Goal: Task Accomplishment & Management: Manage account settings

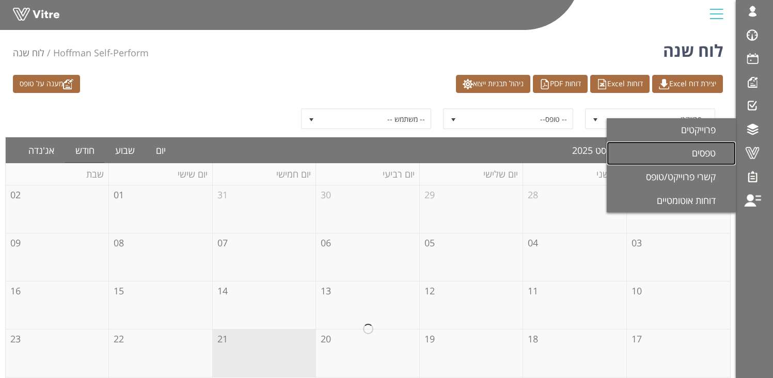
click at [697, 158] on span "טפסים" at bounding box center [710, 153] width 36 height 12
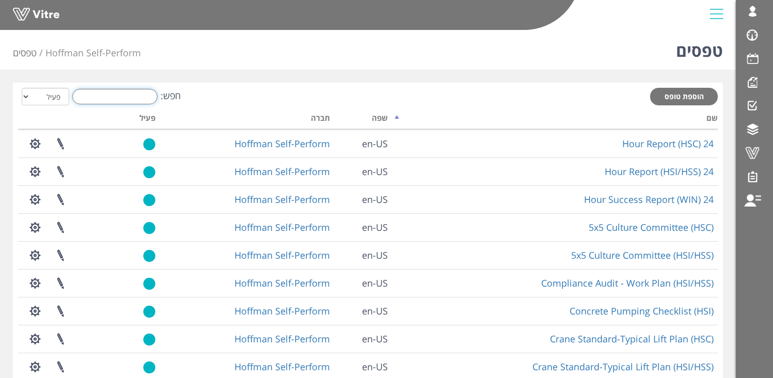
click at [129, 96] on input "חפש:" at bounding box center [114, 96] width 85 height 15
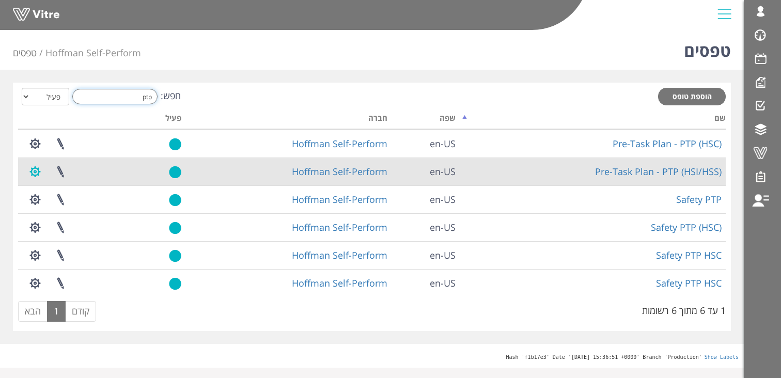
type input "ptp"
click at [38, 175] on button "button" at bounding box center [35, 171] width 26 height 27
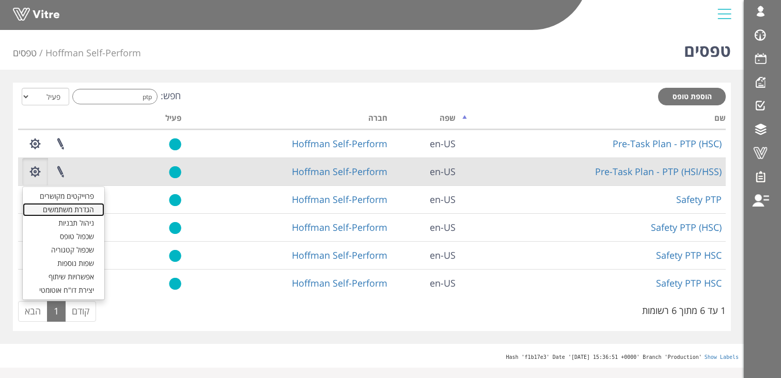
click at [50, 210] on link "הגדרת משתמשים" at bounding box center [64, 209] width 82 height 13
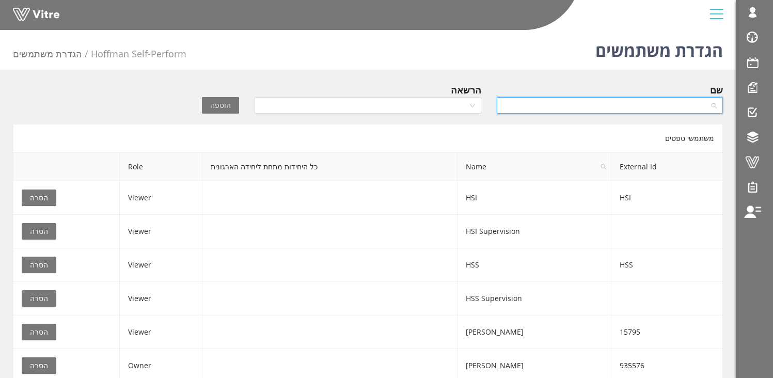
click at [589, 103] on input "search" at bounding box center [606, 105] width 207 height 15
type input "osher"
click at [583, 81] on div "הגדרת משתמשים Hoffman Self-Perform הגדרת משתמשים שם הרשאה הוספה משתמשי טפסים Ex…" at bounding box center [368, 223] width 736 height 395
drag, startPoint x: 562, startPoint y: 74, endPoint x: 548, endPoint y: 97, distance: 26.2
click at [561, 74] on div "הגדרת משתמשים Hoffman Self-Perform הגדרת משתמשים שם הרשאה הוספה משתמשי טפסים Ex…" at bounding box center [368, 223] width 736 height 395
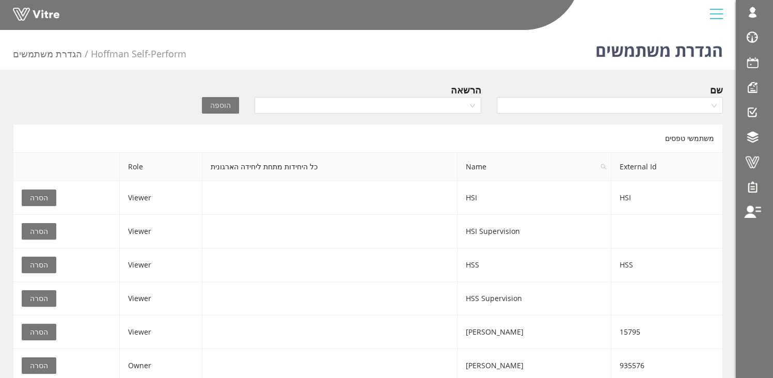
click at [137, 91] on div "הוספה" at bounding box center [186, 98] width 121 height 31
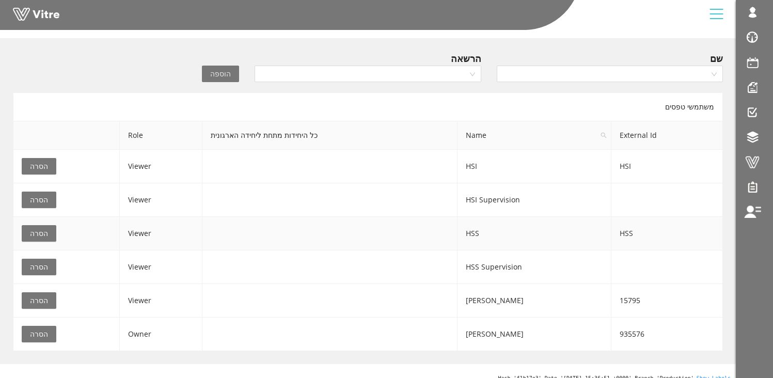
scroll to position [42, 0]
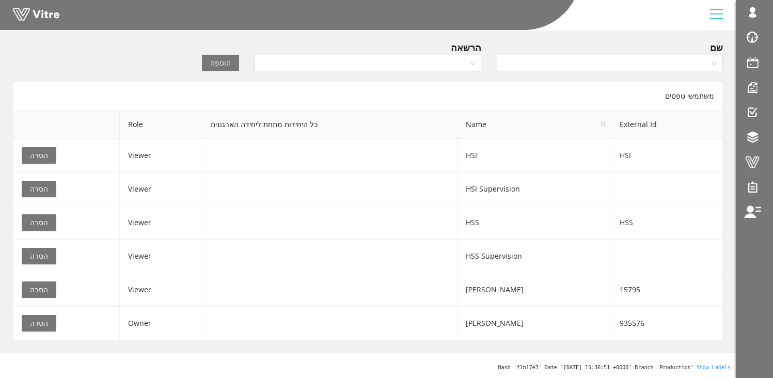
click at [754, 160] on span at bounding box center [753, 162] width 26 height 12
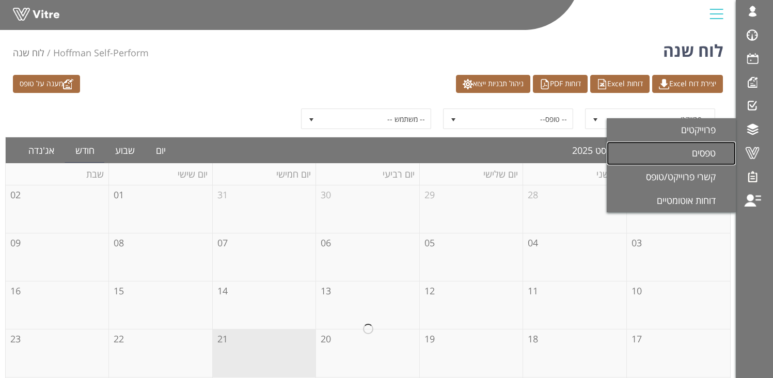
click at [711, 150] on span "טפסים" at bounding box center [710, 153] width 36 height 12
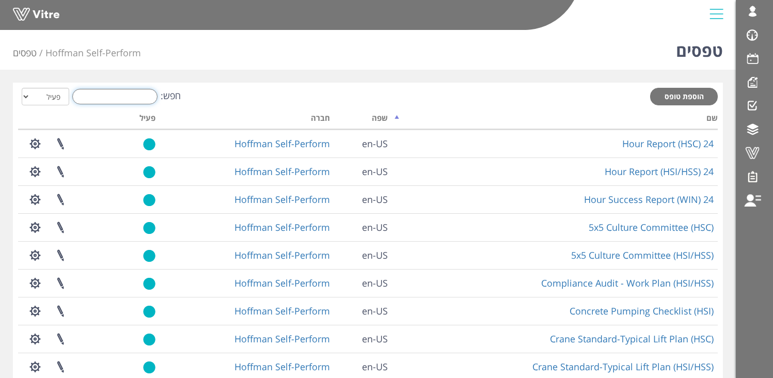
click at [125, 97] on input "חפש:" at bounding box center [114, 96] width 85 height 15
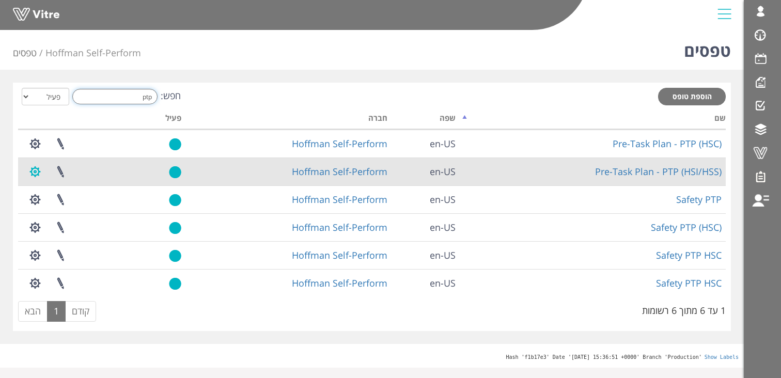
type input "ptp"
click at [32, 175] on button "button" at bounding box center [35, 171] width 26 height 27
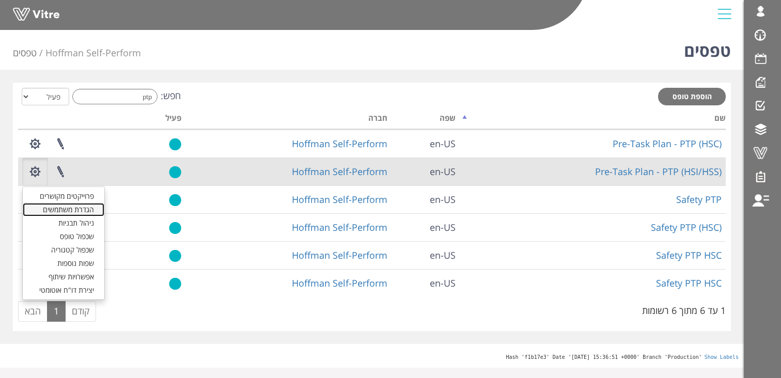
click at [63, 207] on link "הגדרת משתמשים" at bounding box center [64, 209] width 82 height 13
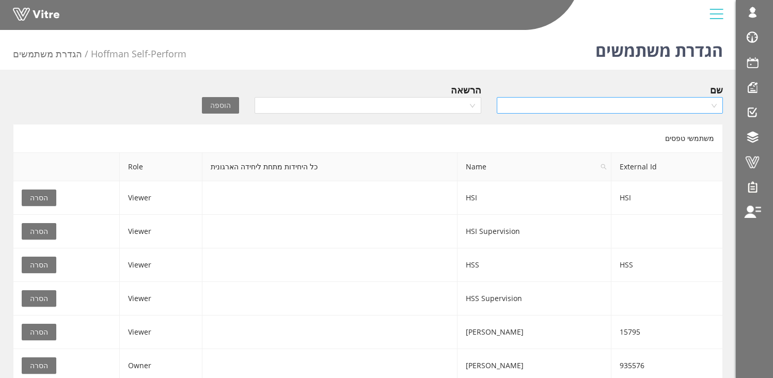
click at [556, 113] on div at bounding box center [610, 105] width 226 height 17
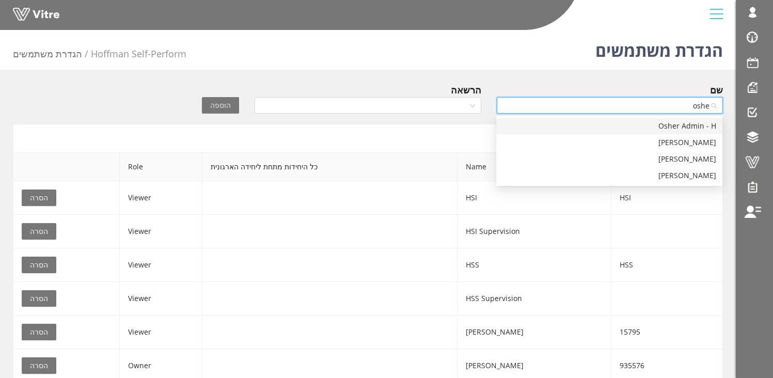
type input "osher"
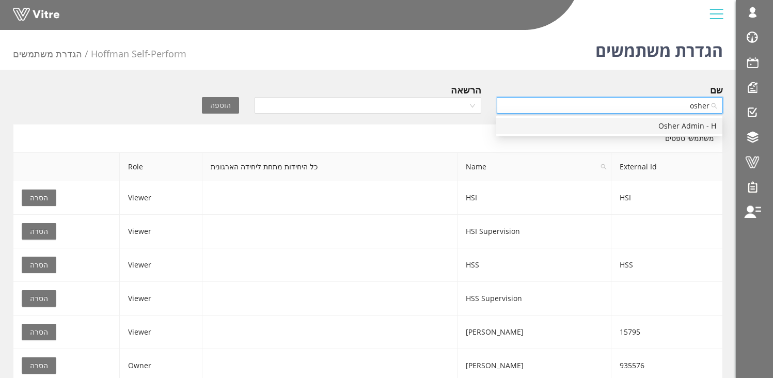
click at [590, 124] on div "Osher Admin - H" at bounding box center [610, 125] width 214 height 11
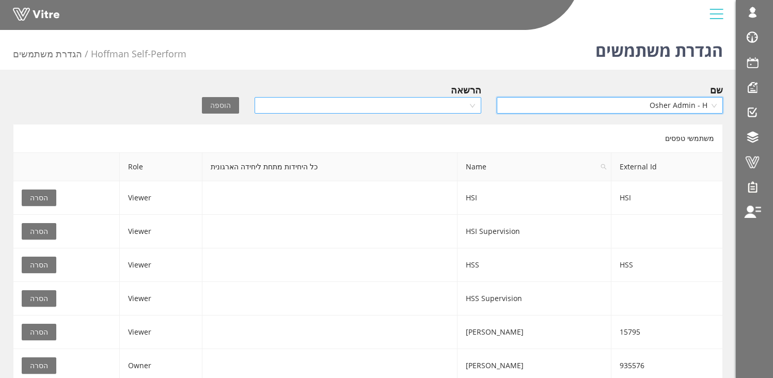
click at [460, 103] on input "search" at bounding box center [364, 105] width 207 height 15
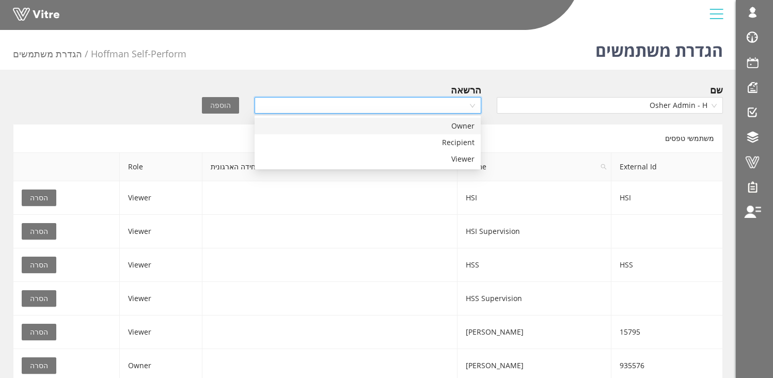
click at [452, 125] on div "Owner" at bounding box center [368, 125] width 214 height 11
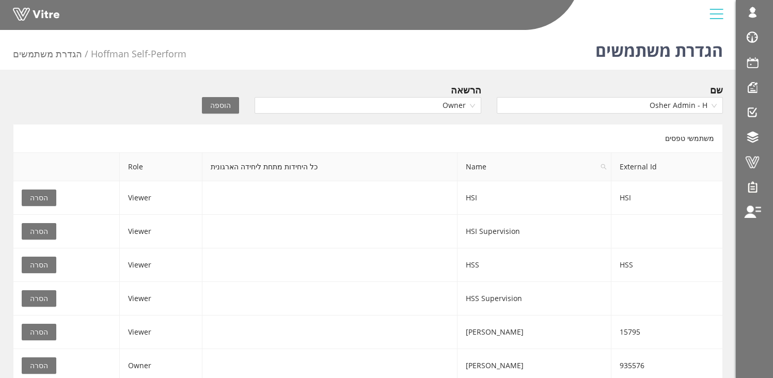
click at [220, 106] on span "הוספה" at bounding box center [220, 105] width 21 height 11
